Goal: Check status: Check status

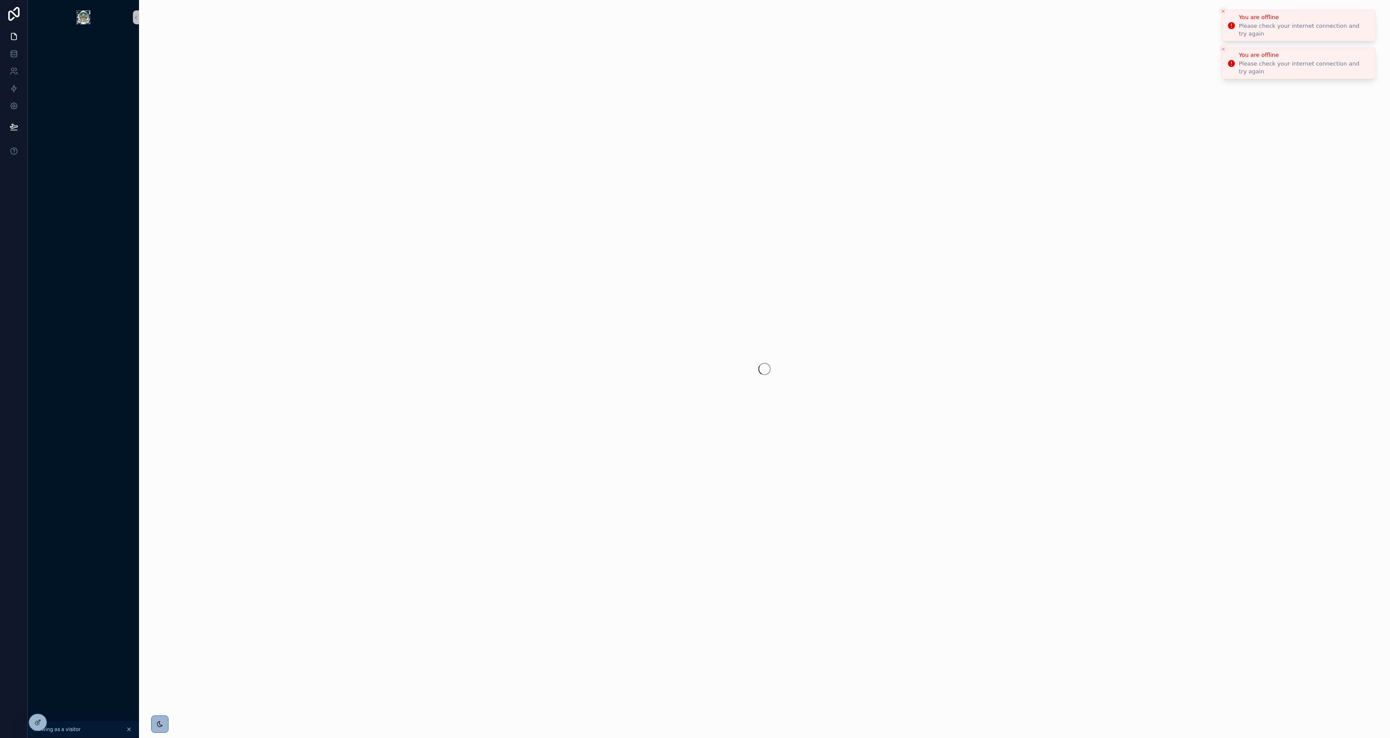
click at [1221, 12] on icon "Close toast" at bounding box center [1222, 11] width 5 height 5
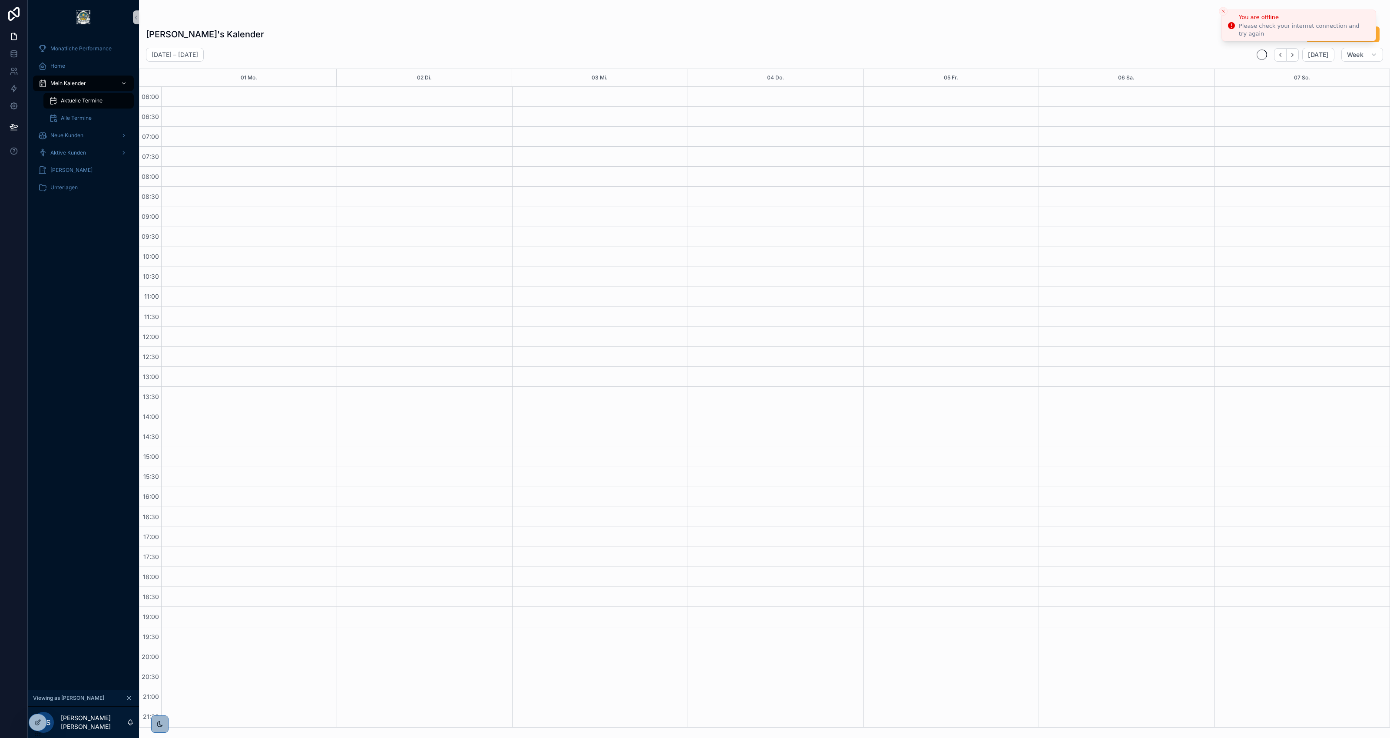
scroll to position [0, 0]
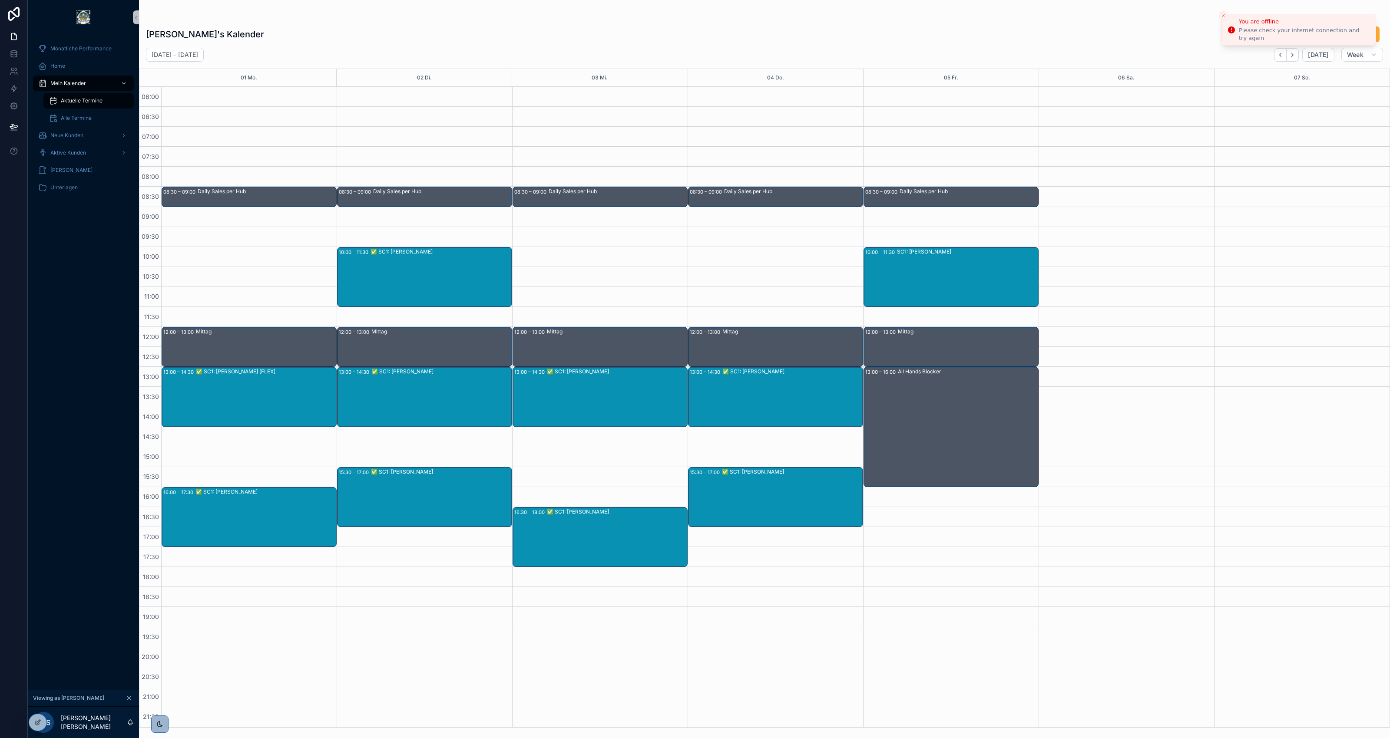
click at [1225, 17] on icon "Close toast" at bounding box center [1222, 15] width 5 height 5
click at [1291, 54] on icon "Next" at bounding box center [1292, 55] width 7 height 7
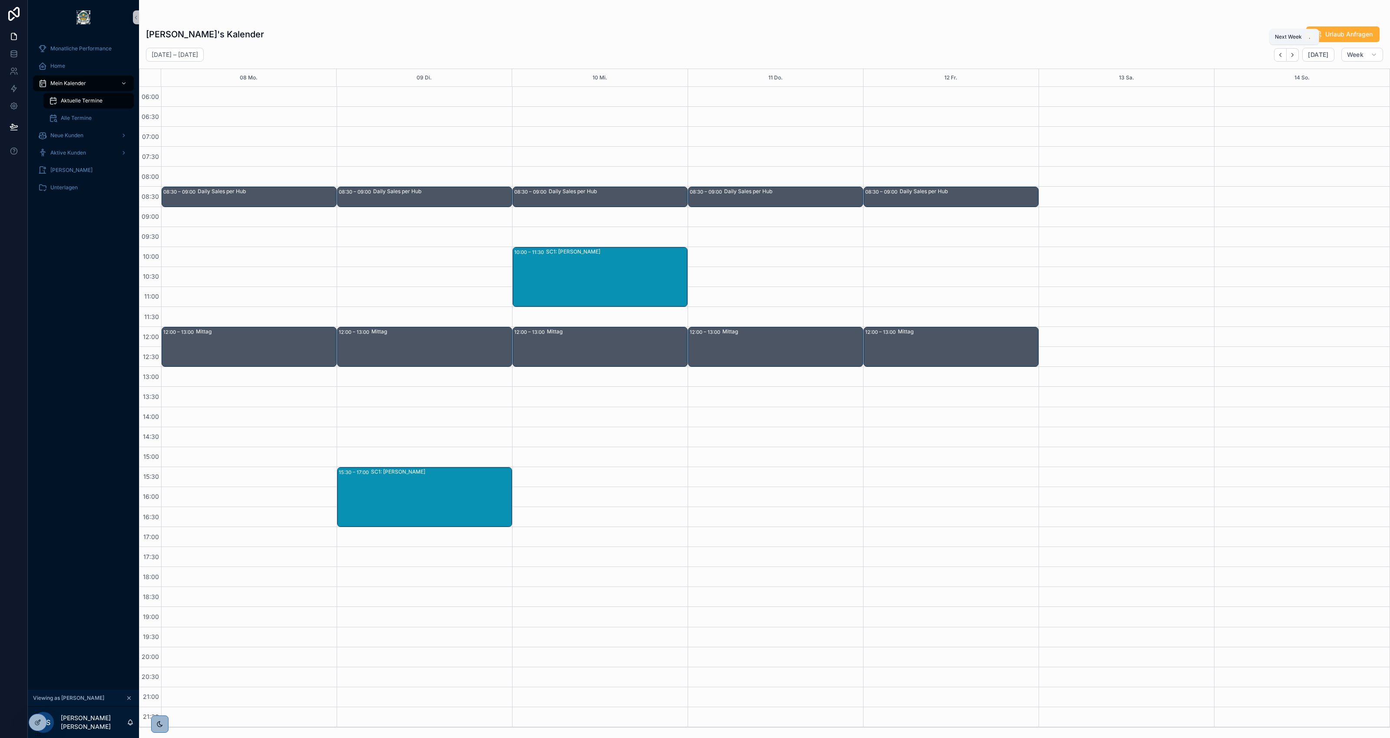
click at [1291, 54] on icon "Next" at bounding box center [1292, 55] width 7 height 7
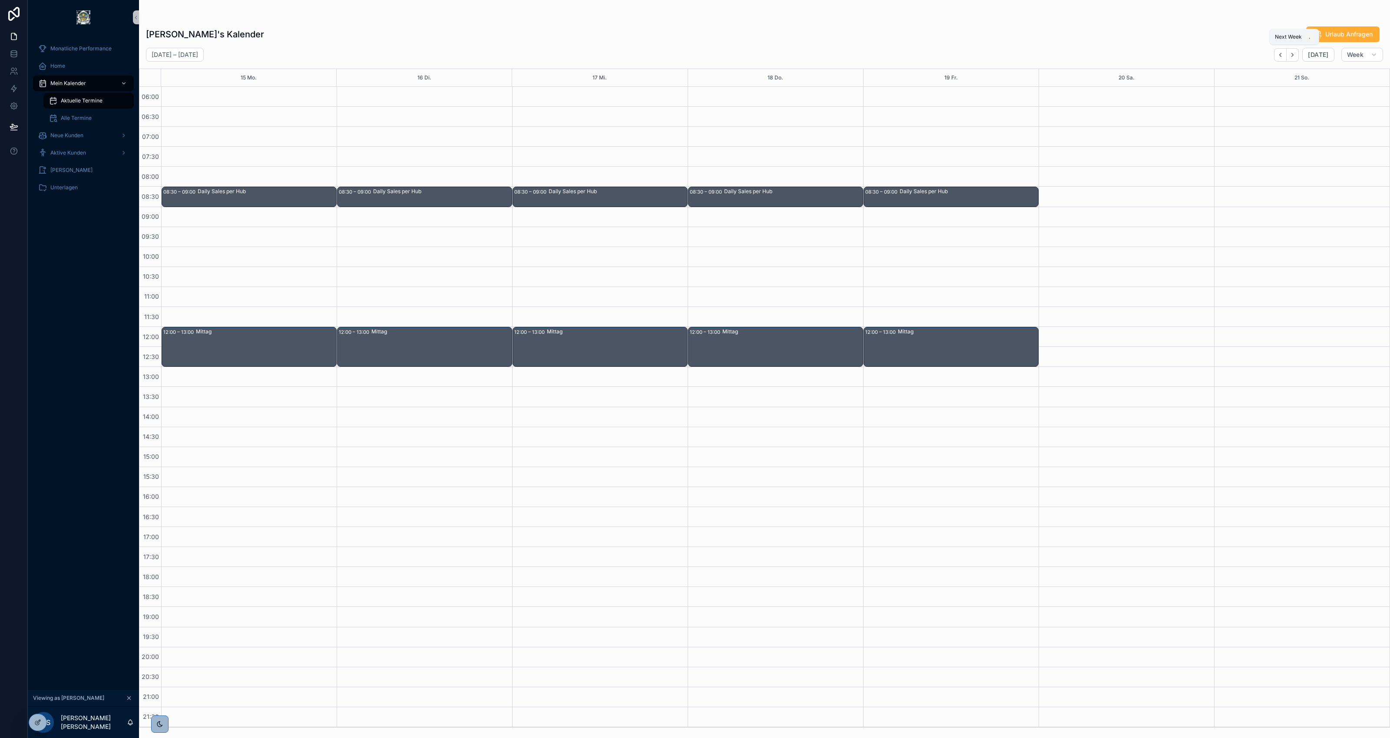
click at [1291, 54] on icon "Next" at bounding box center [1292, 55] width 7 height 7
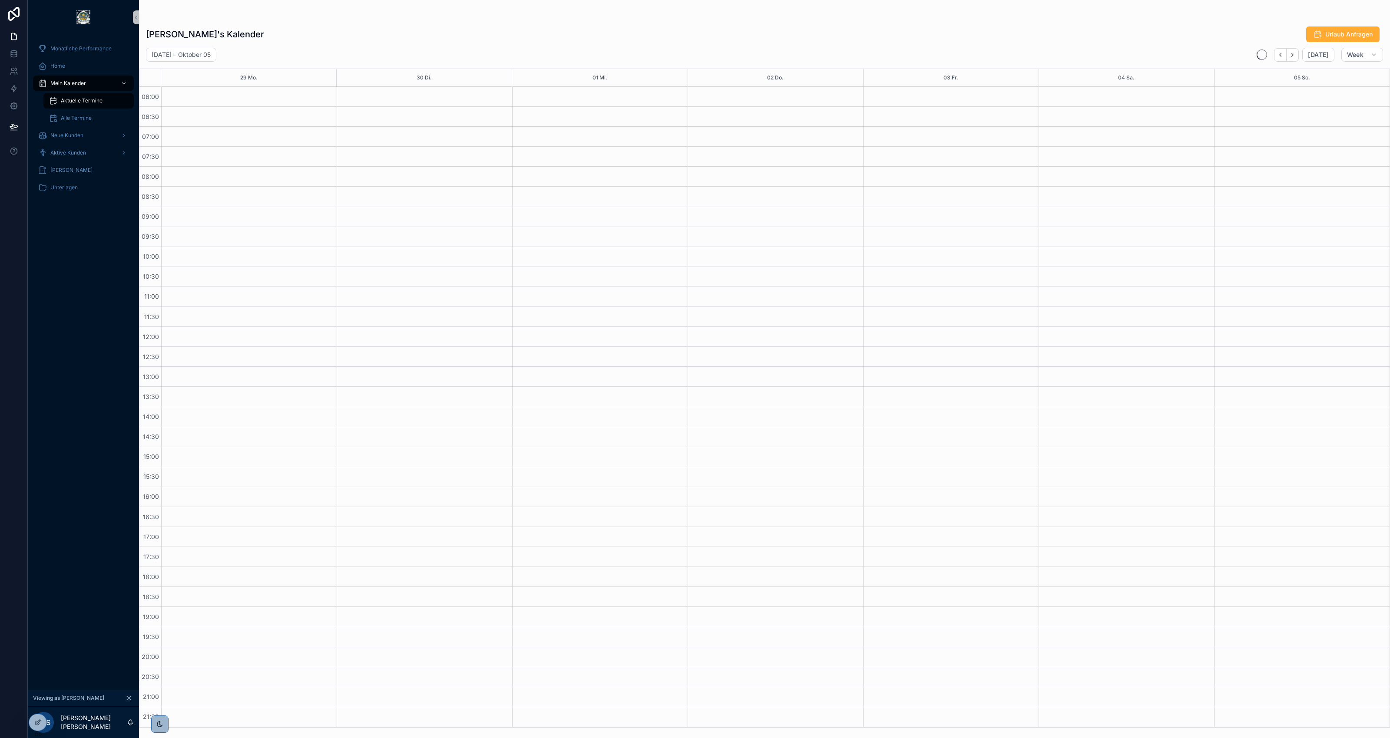
click at [1291, 54] on icon "Next" at bounding box center [1292, 55] width 7 height 7
click at [1285, 51] on button "Back" at bounding box center [1280, 54] width 13 height 13
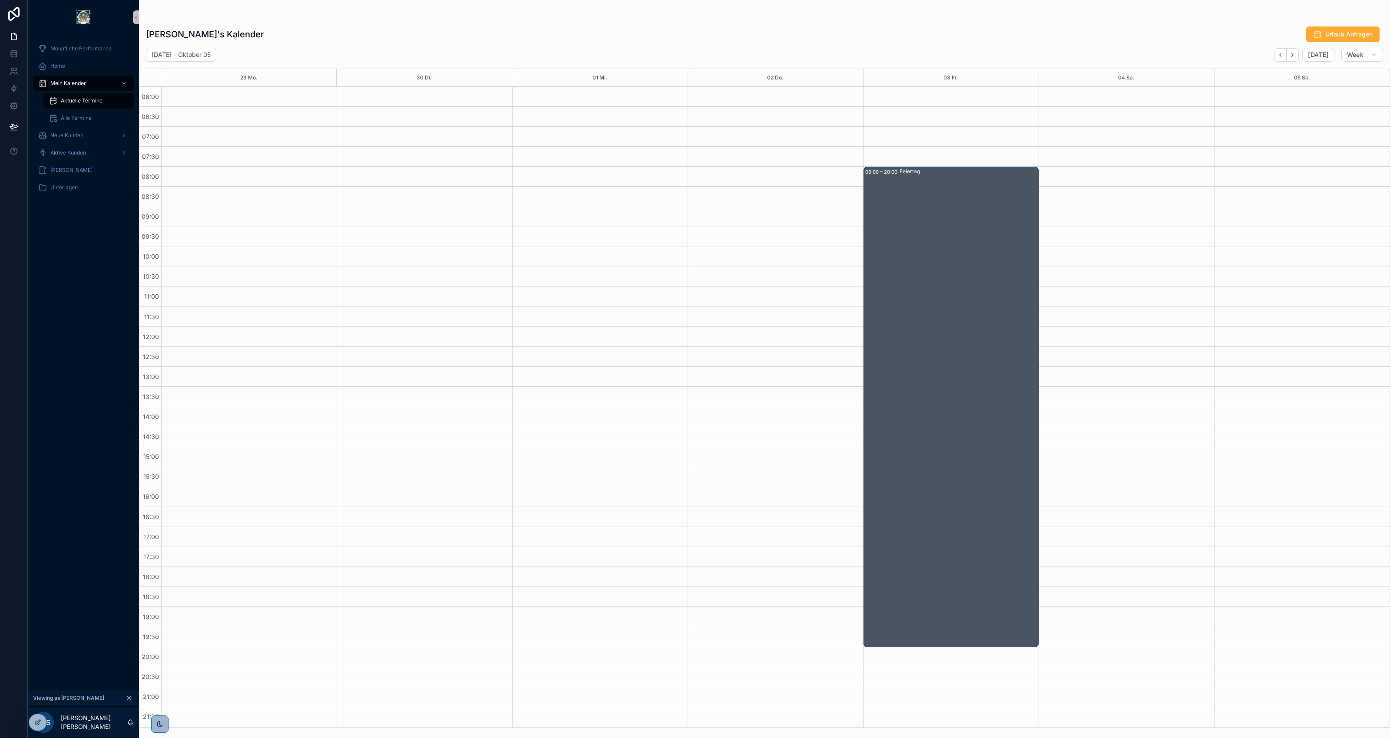
click at [1285, 51] on button "Back" at bounding box center [1280, 54] width 13 height 13
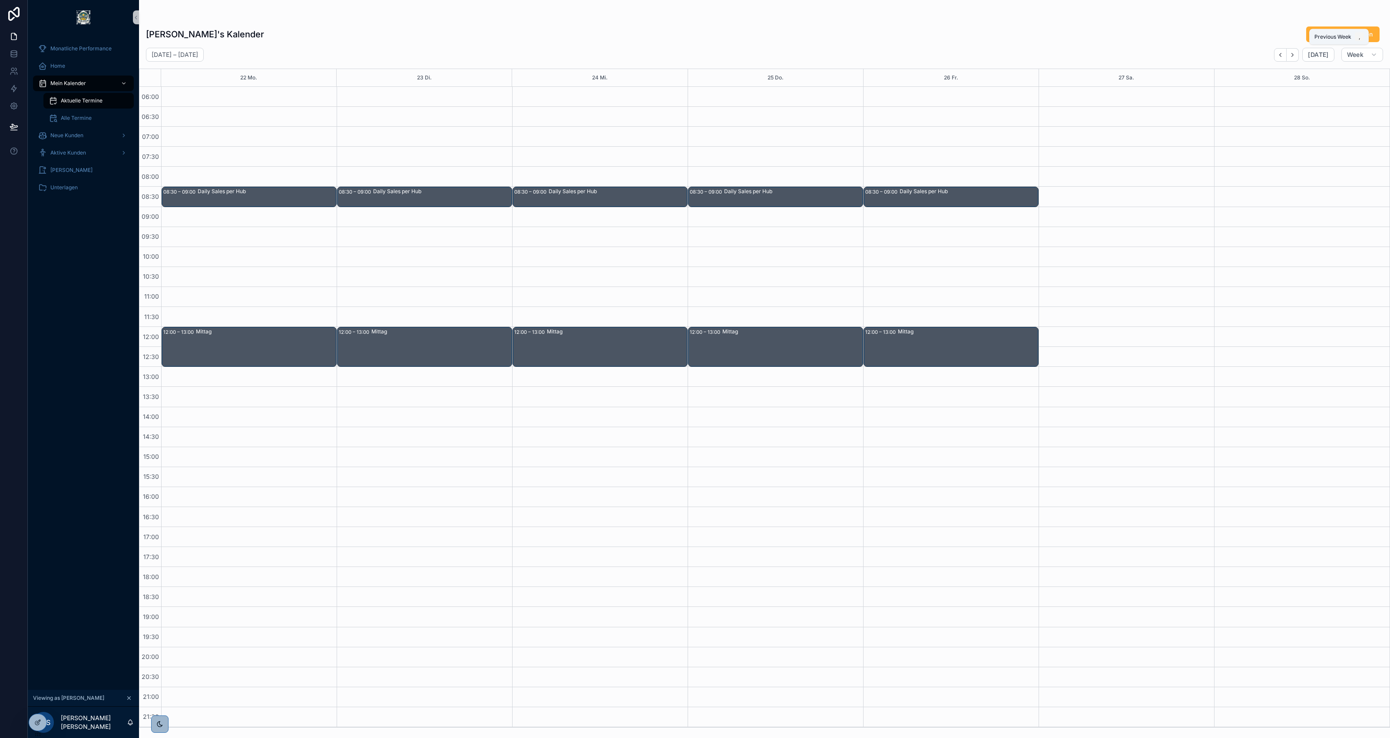
click at [1285, 51] on button "Back" at bounding box center [1280, 54] width 13 height 13
